Goal: Task Accomplishment & Management: Use online tool/utility

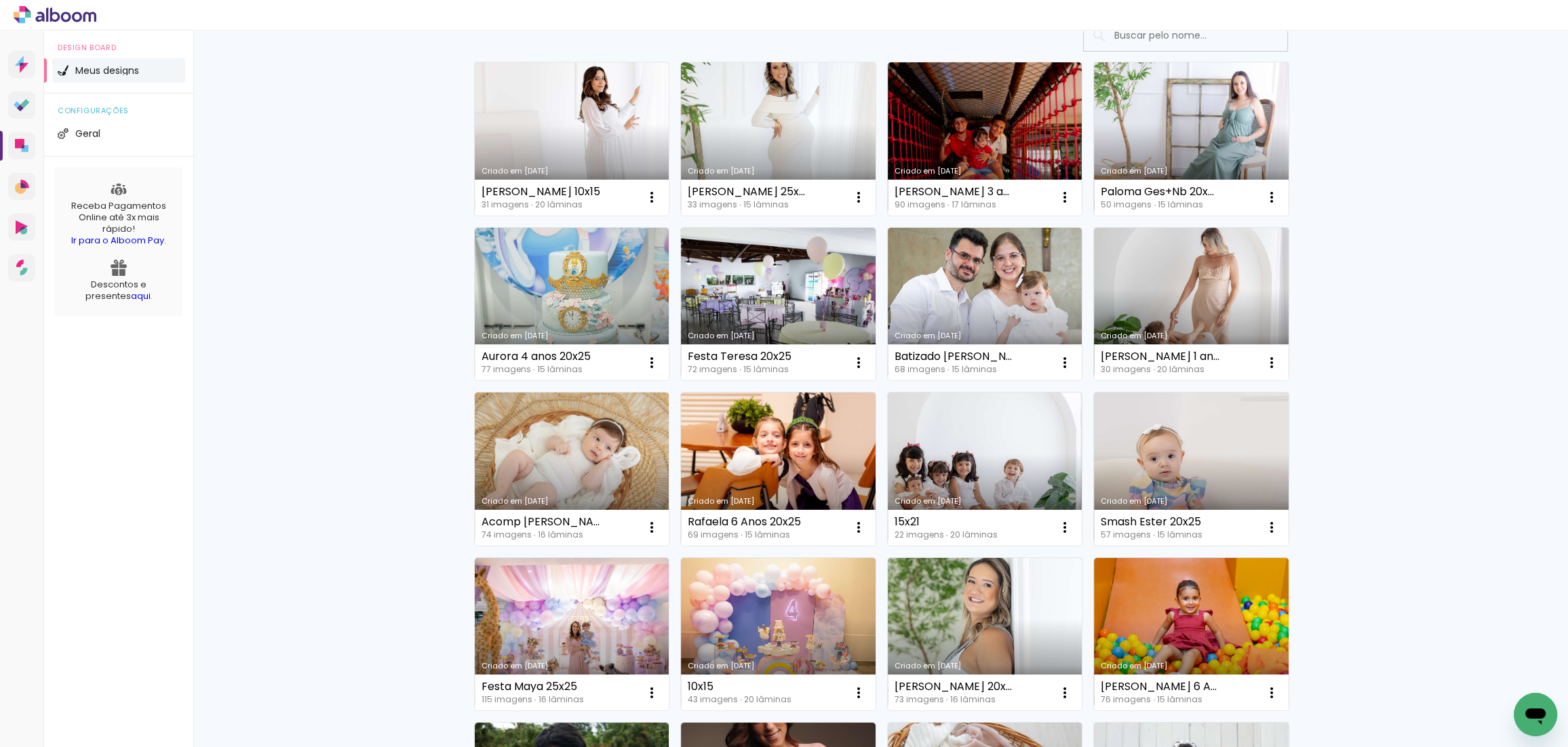
scroll to position [112, 0]
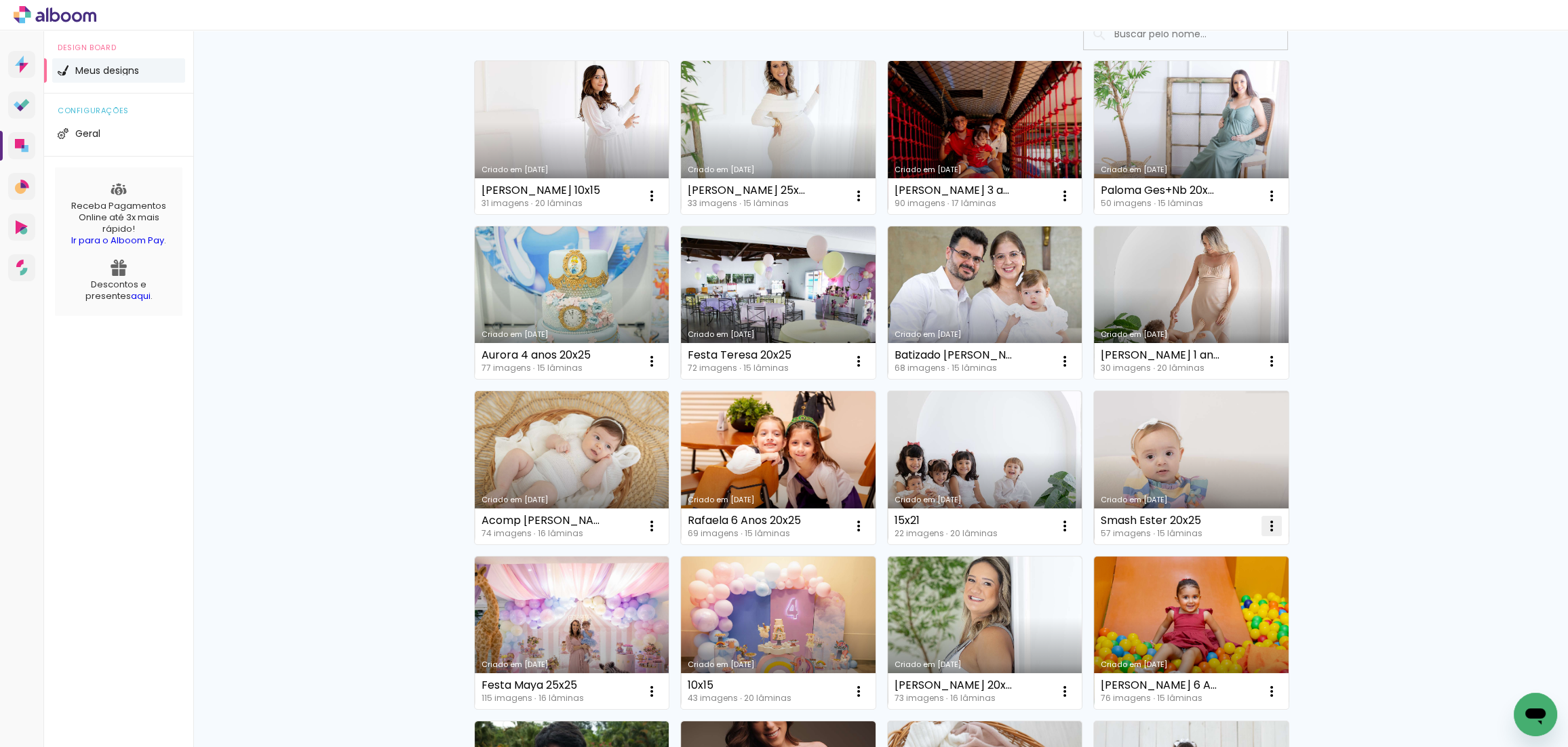
click at [660, 204] on iron-icon at bounding box center [652, 195] width 16 height 16
click at [1228, 576] on paper-item "Fazer uma cópia" at bounding box center [1217, 584] width 133 height 27
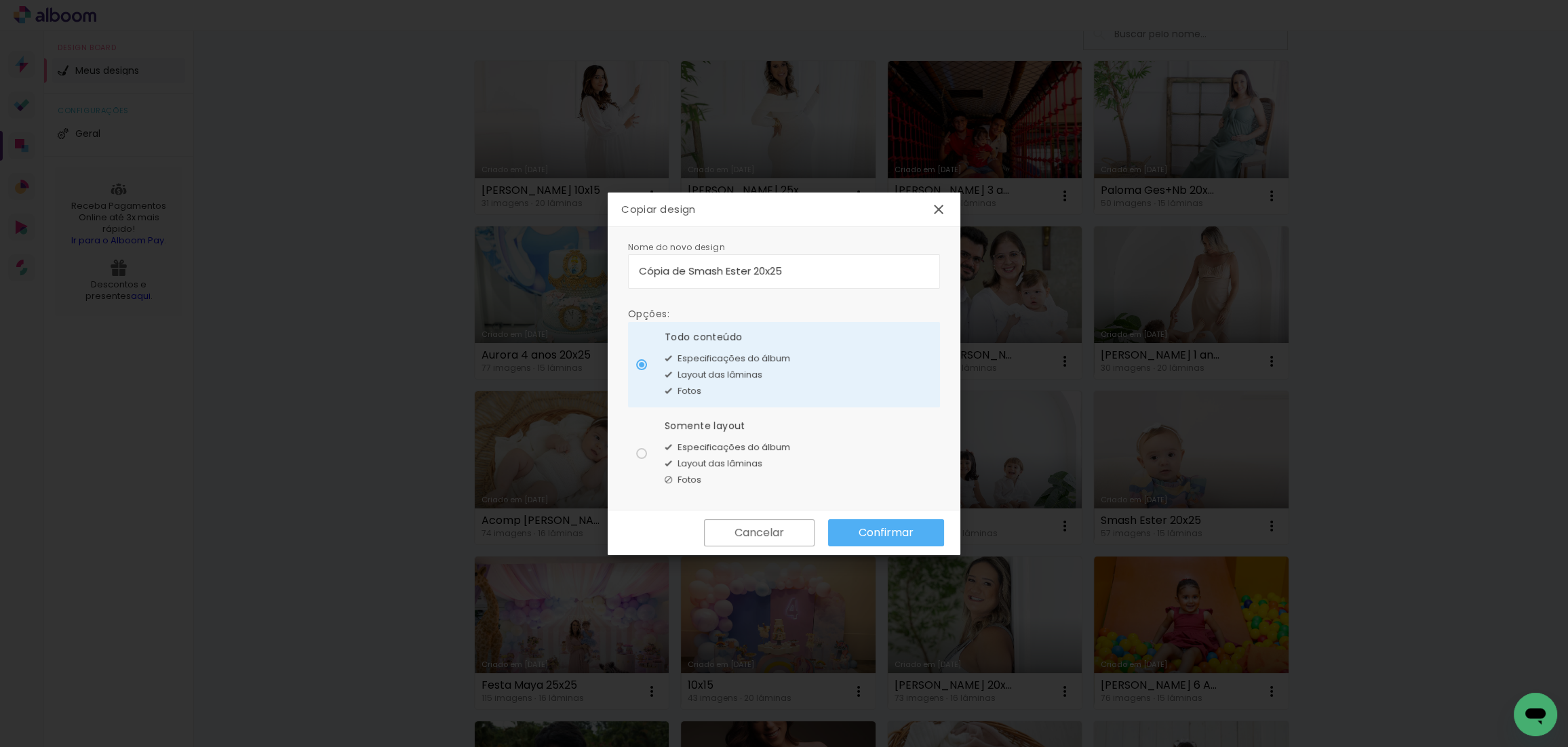
drag, startPoint x: 721, startPoint y: 272, endPoint x: 636, endPoint y: 274, distance: 85.0
click at [639, 274] on input "Cópia de Smash Ester 20x25" at bounding box center [784, 271] width 291 height 15
type input "Smash Gabriel 20x25"
type paper-input "Smash Gabriel 20x25"
click at [726, 461] on span "Layout das lâminas" at bounding box center [719, 464] width 85 height 13
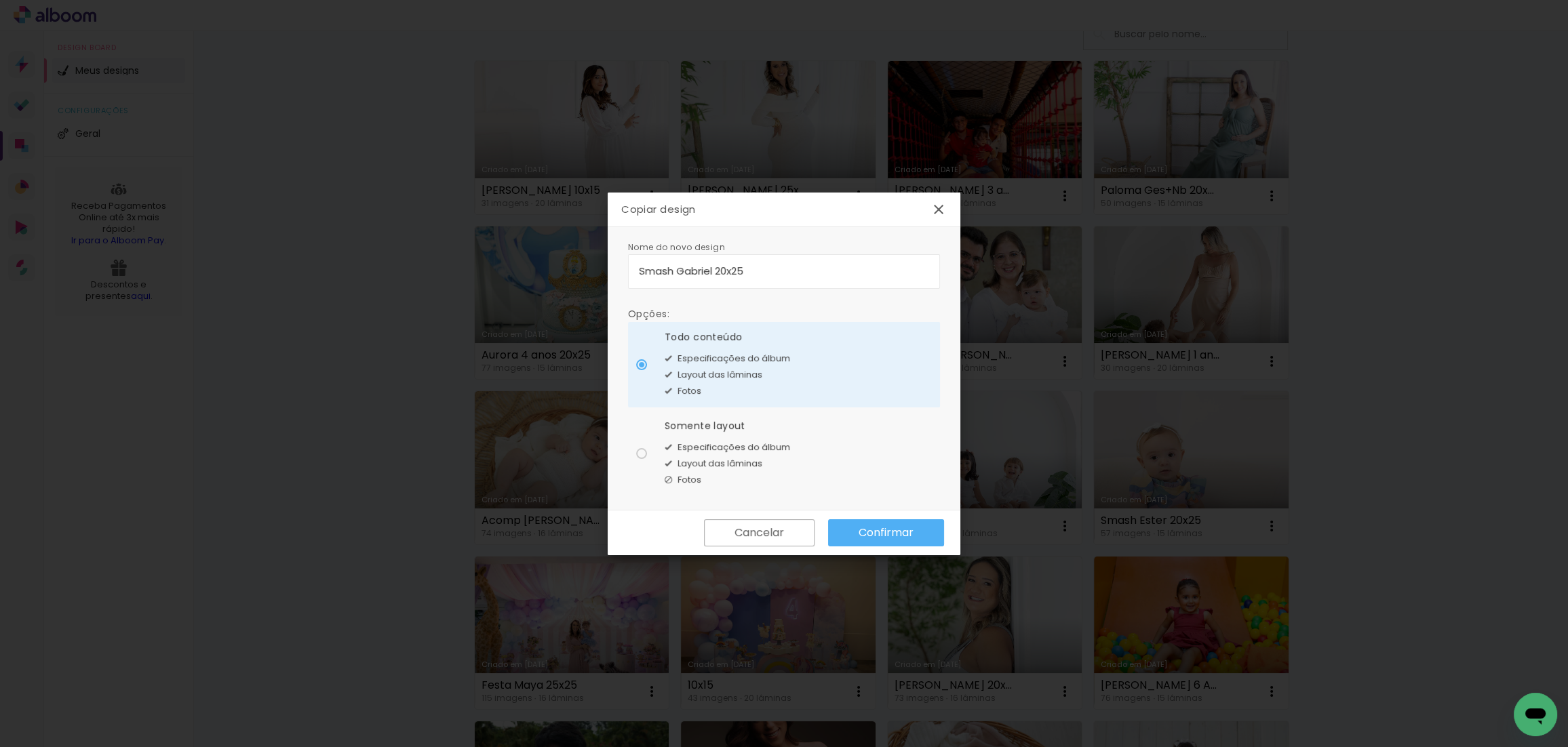
type paper-radio-button "on"
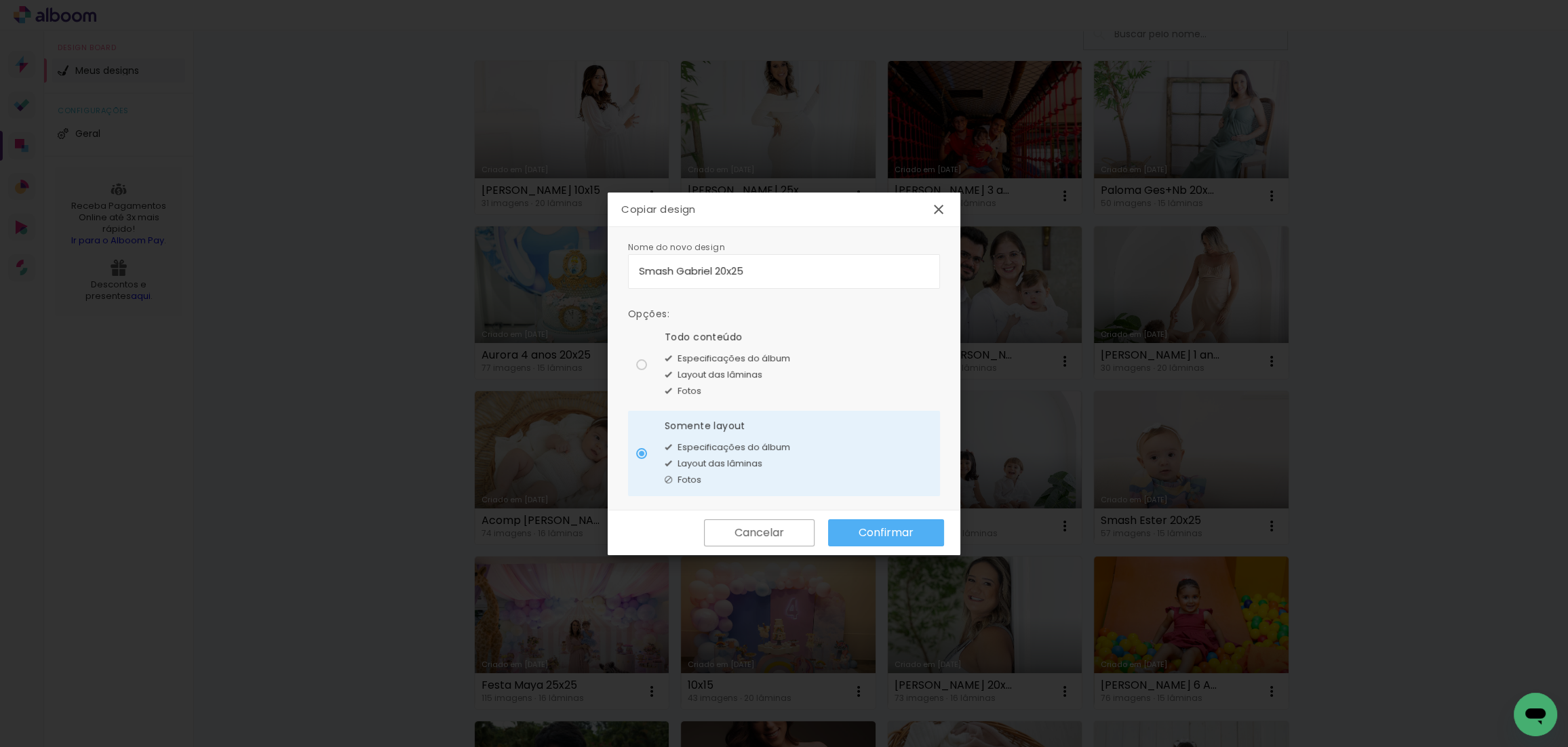
click at [0, 0] on slot "Confirmar" at bounding box center [0, 0] width 0 height 0
